Goal: Information Seeking & Learning: Stay updated

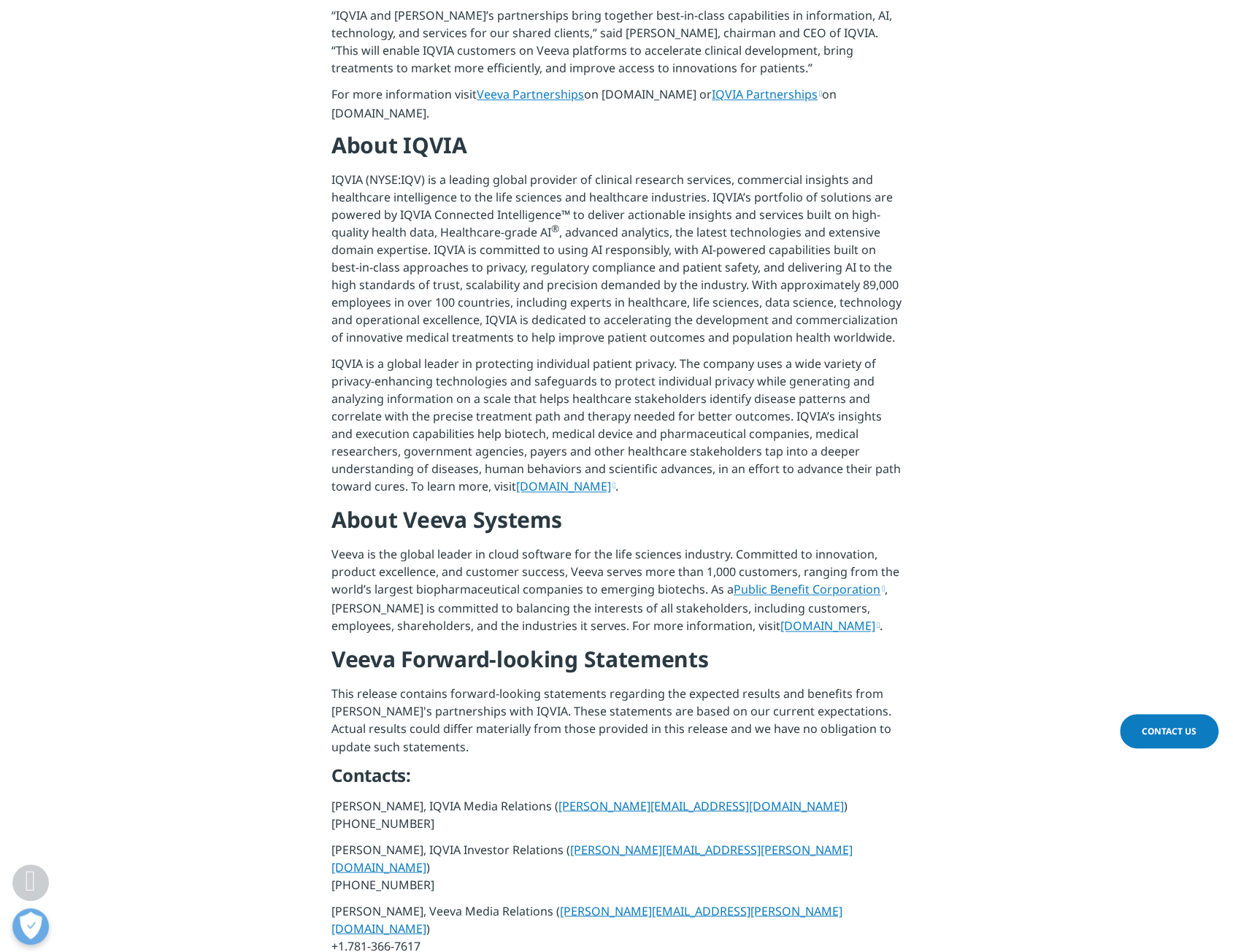
scroll to position [1314, 0]
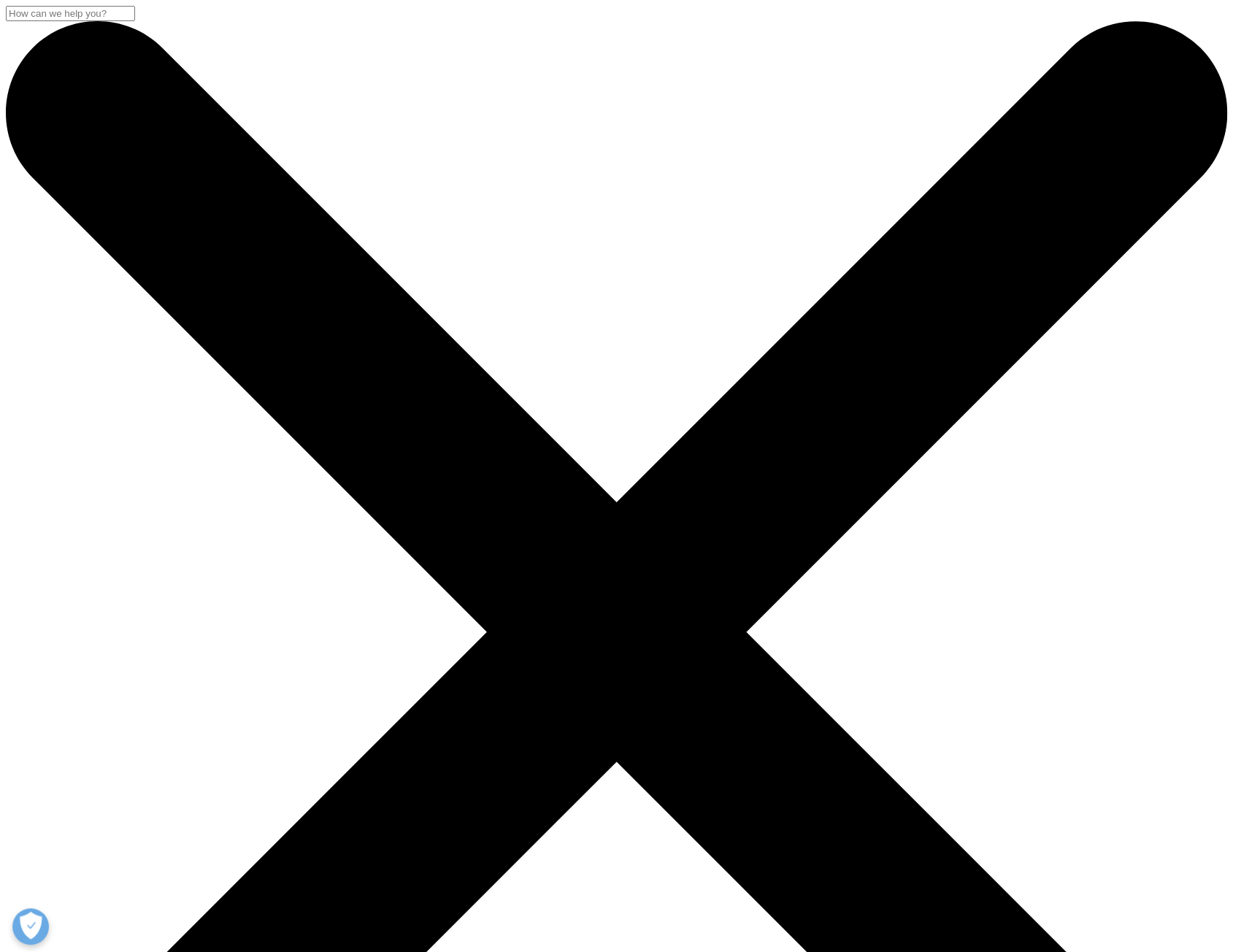
drag, startPoint x: 941, startPoint y: 233, endPoint x: 923, endPoint y: 260, distance: 32.4
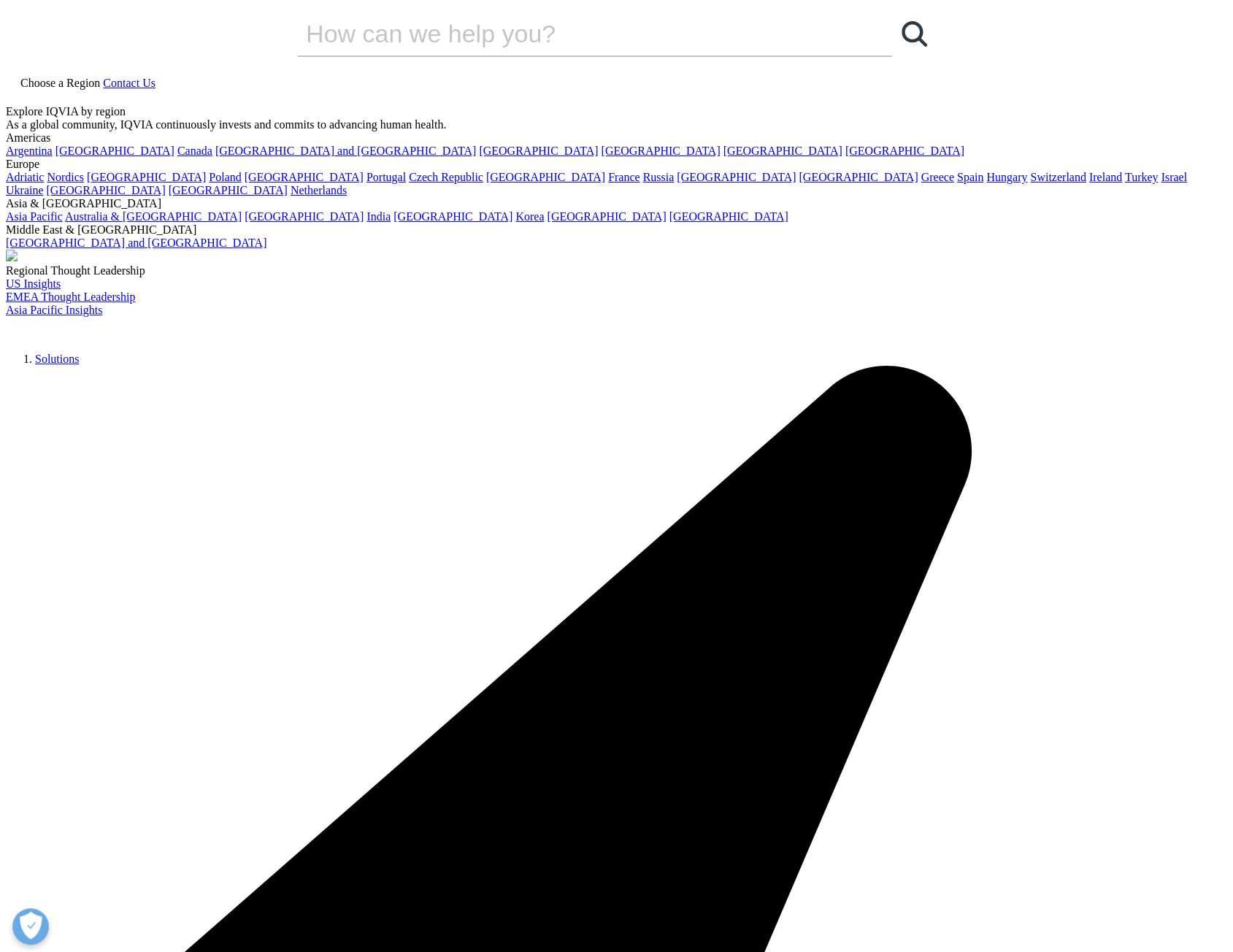
drag, startPoint x: 851, startPoint y: 271, endPoint x: 840, endPoint y: 291, distance: 22.8
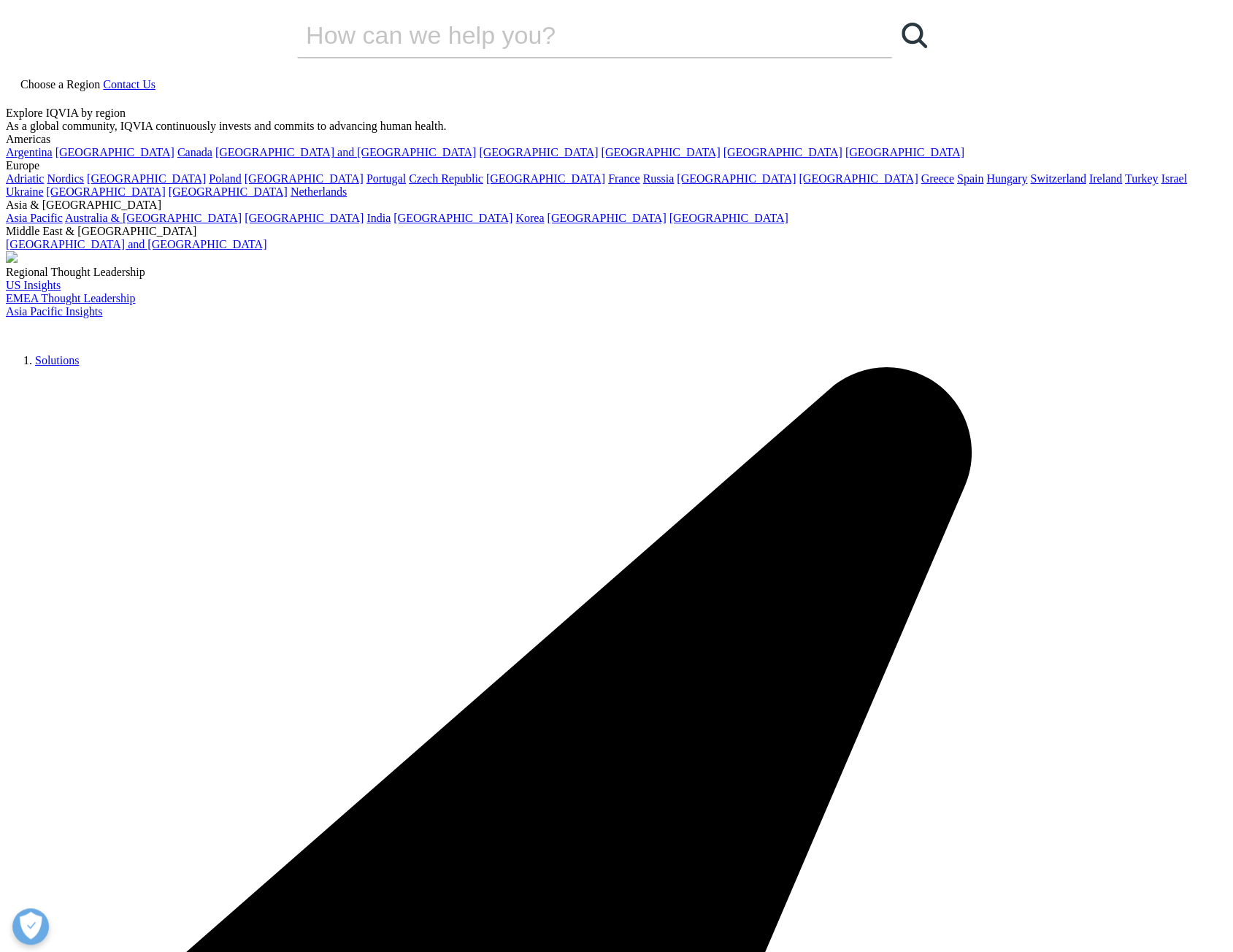
scroll to position [0, 0]
